Goal: Check status: Check status

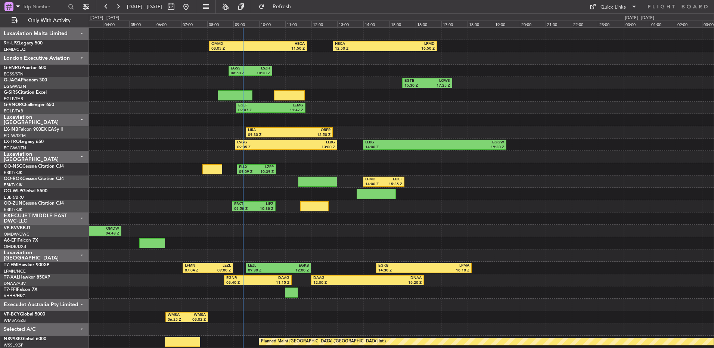
click at [41, 36] on div "Luxaviation Malta Limited" at bounding box center [44, 34] width 89 height 12
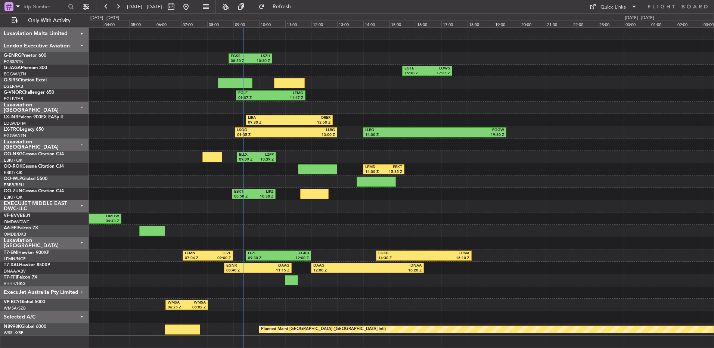
click at [44, 204] on div "EXECUJET MIDDLE EAST DWC-LLC" at bounding box center [44, 206] width 89 height 12
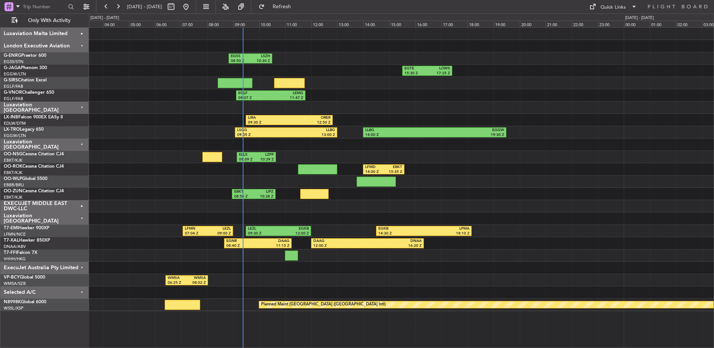
click at [67, 266] on div "ExecuJet Australia Pty Limited" at bounding box center [44, 268] width 89 height 12
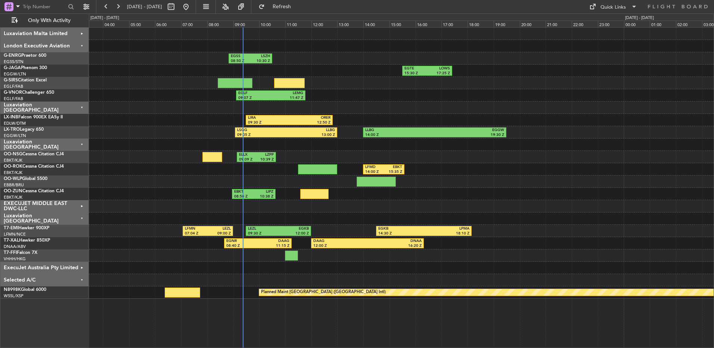
click at [67, 279] on div "Selected A/C" at bounding box center [44, 280] width 89 height 12
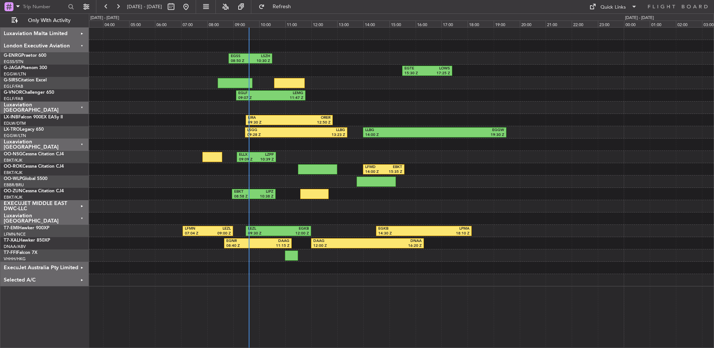
drag, startPoint x: 173, startPoint y: 179, endPoint x: 185, endPoint y: 145, distance: 35.8
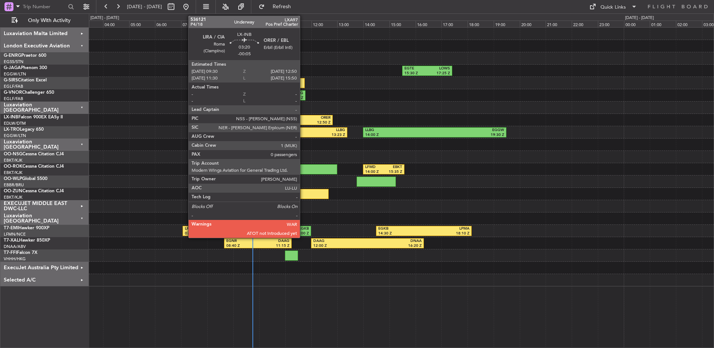
click at [303, 121] on div "12:50 Z" at bounding box center [309, 122] width 41 height 5
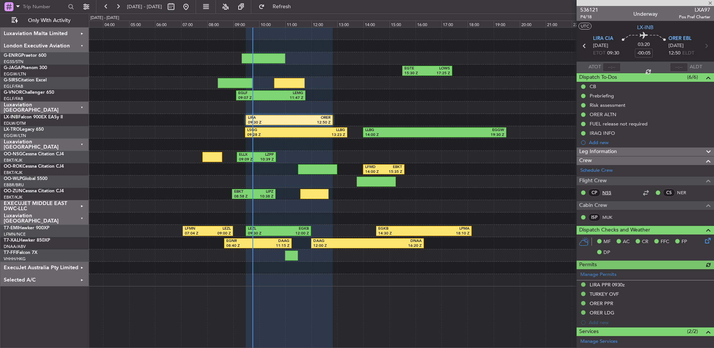
click at [605, 194] on link "NSS" at bounding box center [610, 192] width 17 height 7
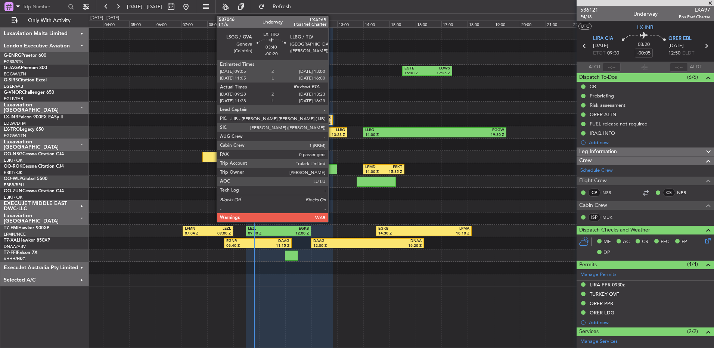
click at [332, 136] on div "13:23 Z" at bounding box center [320, 135] width 49 height 5
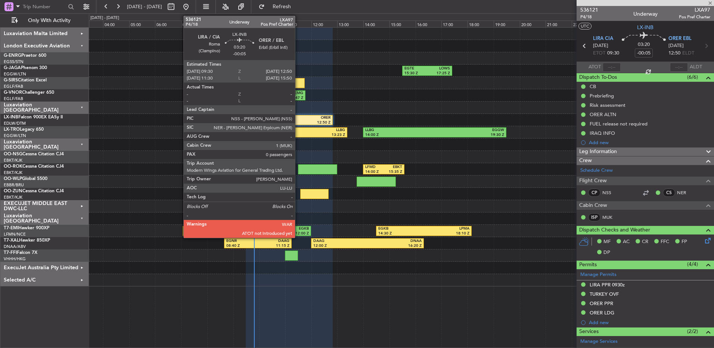
click at [298, 119] on div "ORER" at bounding box center [309, 117] width 41 height 5
type input "-00:20"
type input "09:28"
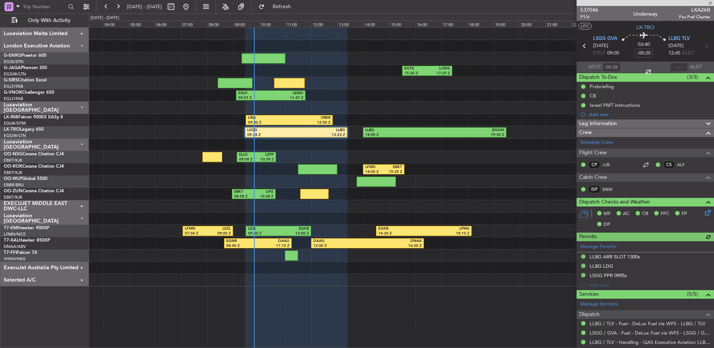
type input "-00:05"
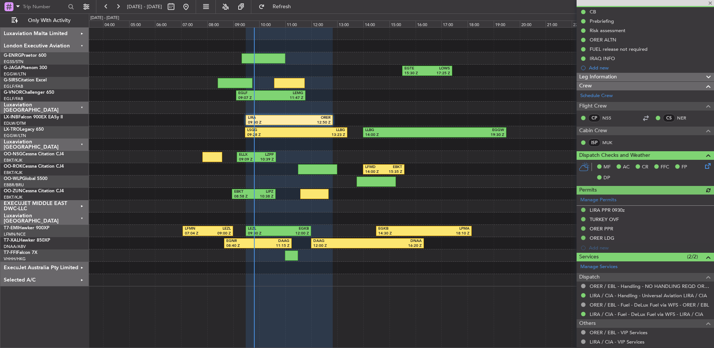
scroll to position [103, 0]
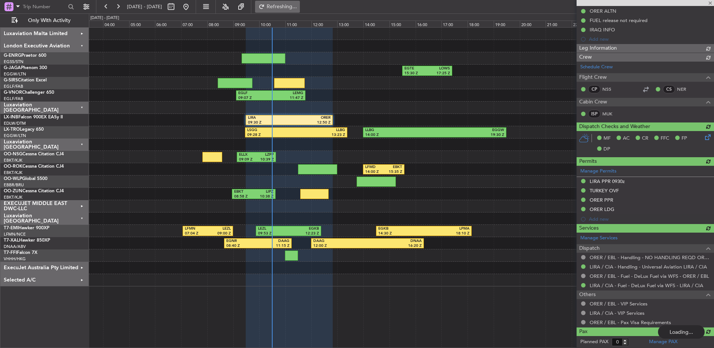
click at [298, 4] on span "Refreshing..." at bounding box center [281, 6] width 31 height 5
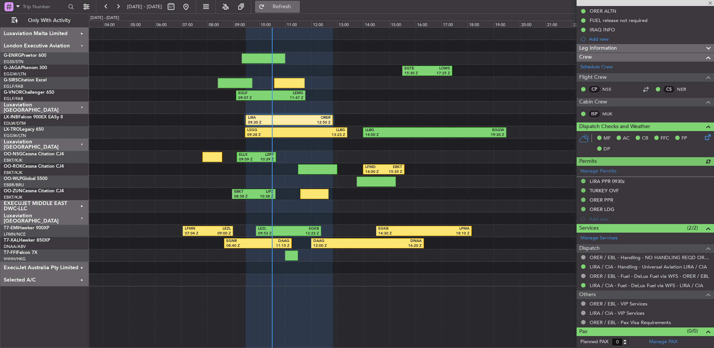
click at [300, 3] on button "Refresh" at bounding box center [277, 7] width 45 height 12
click at [29, 116] on link "LX-INB Falcon 900EX EASy II" at bounding box center [33, 117] width 59 height 4
click at [297, 11] on button "Refresh" at bounding box center [277, 7] width 45 height 12
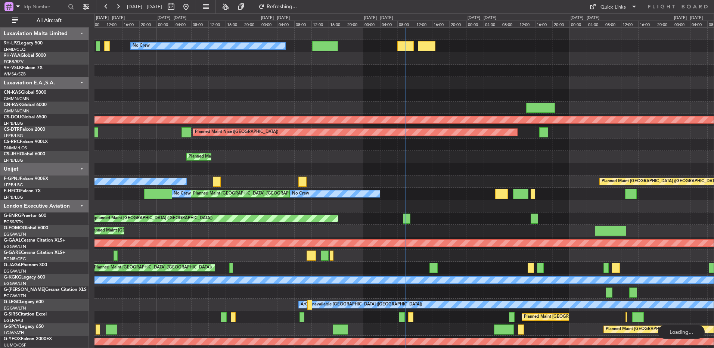
click at [292, 83] on div at bounding box center [404, 83] width 619 height 12
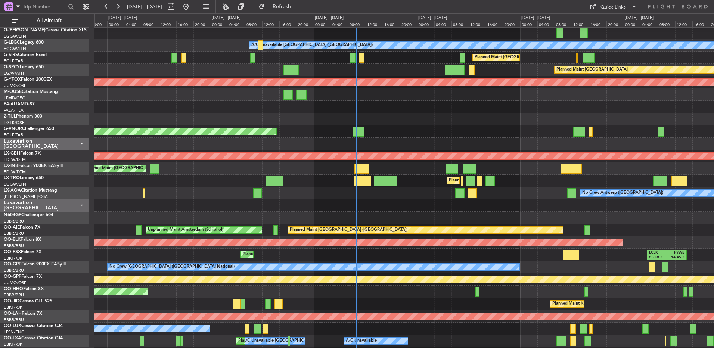
scroll to position [297, 0]
